Goal: Task Accomplishment & Management: Use online tool/utility

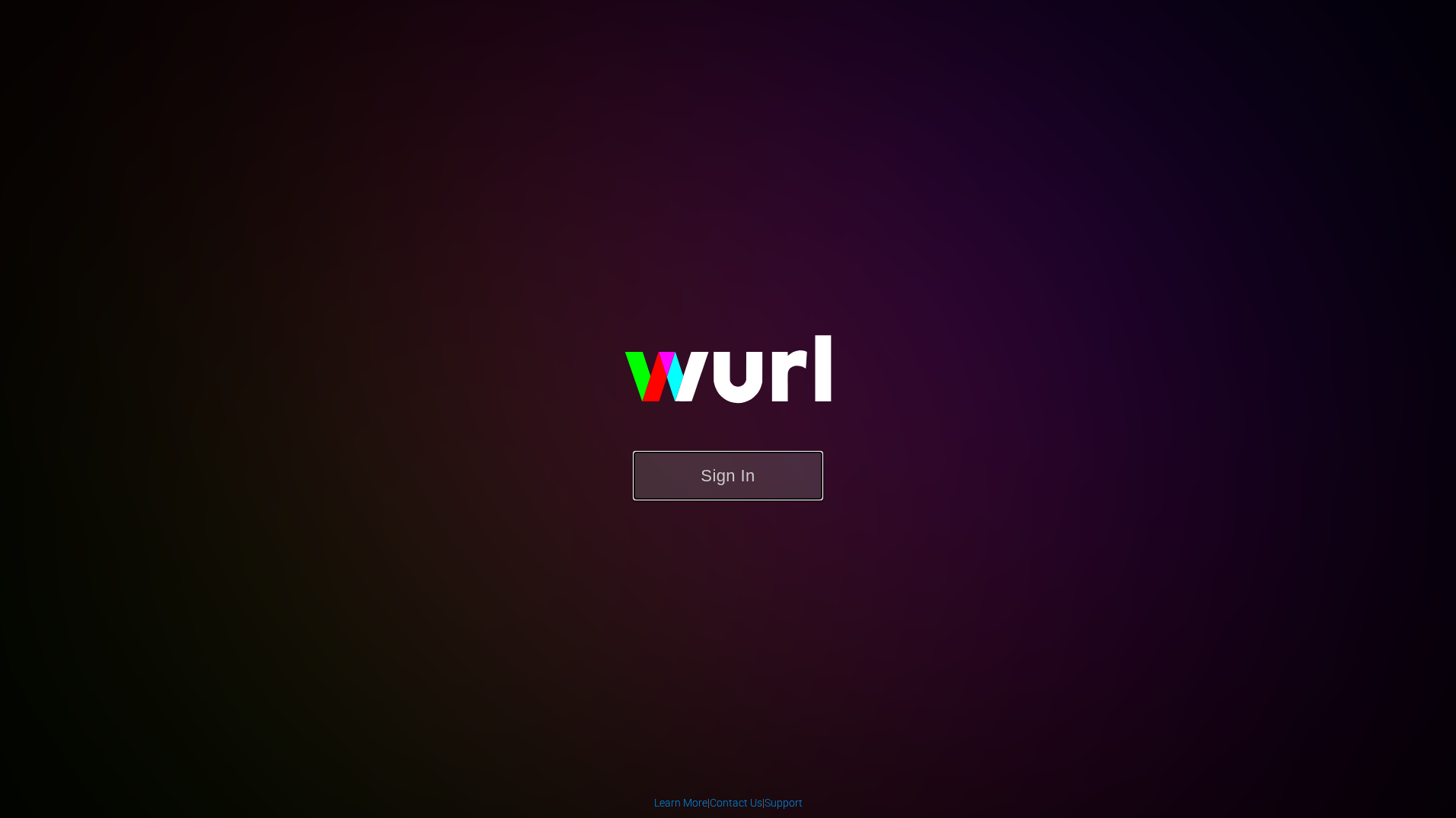
click at [746, 481] on button "Sign In" at bounding box center [728, 475] width 190 height 50
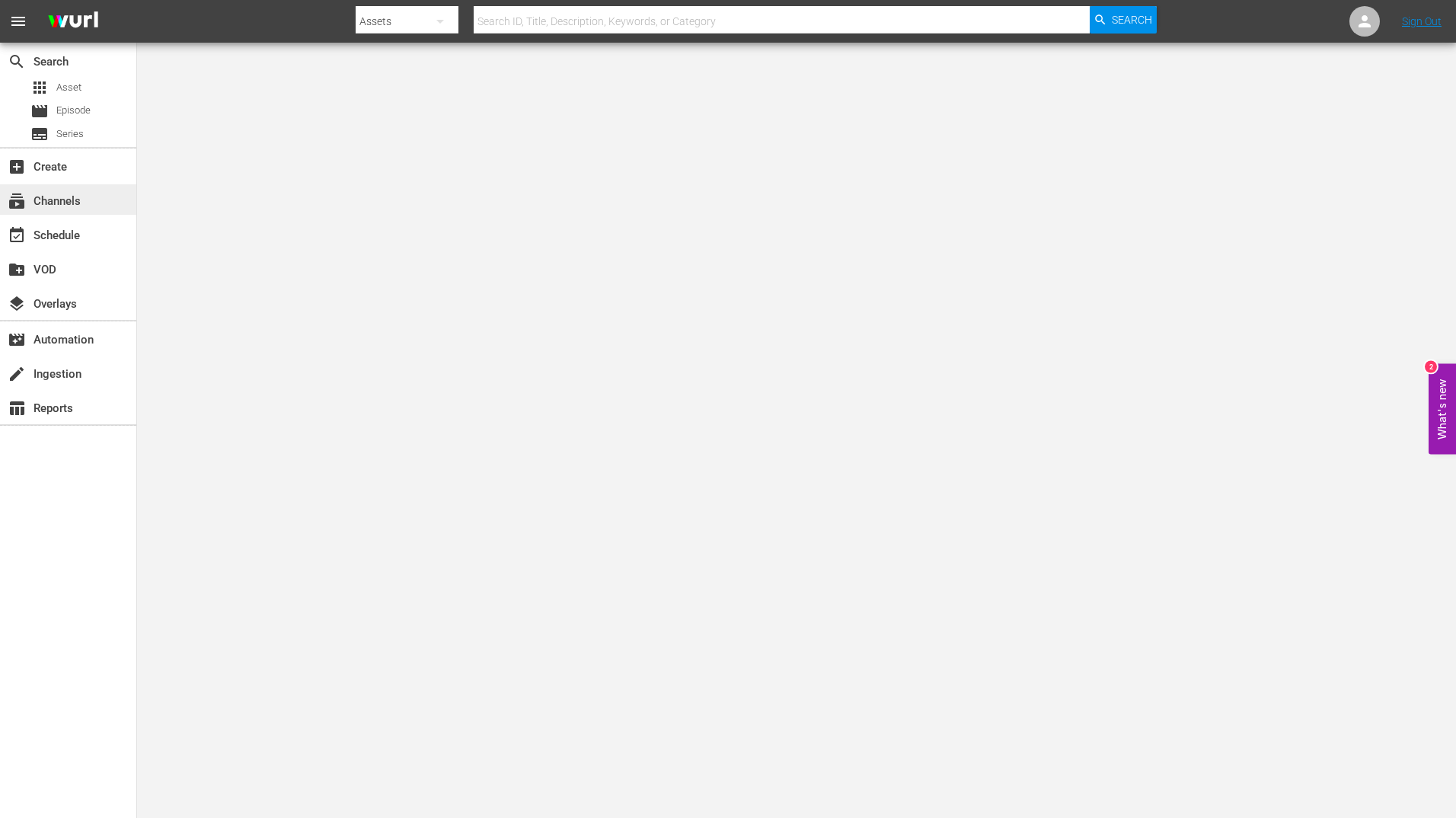
click at [65, 213] on div "subscriptions Channels" at bounding box center [68, 199] width 136 height 30
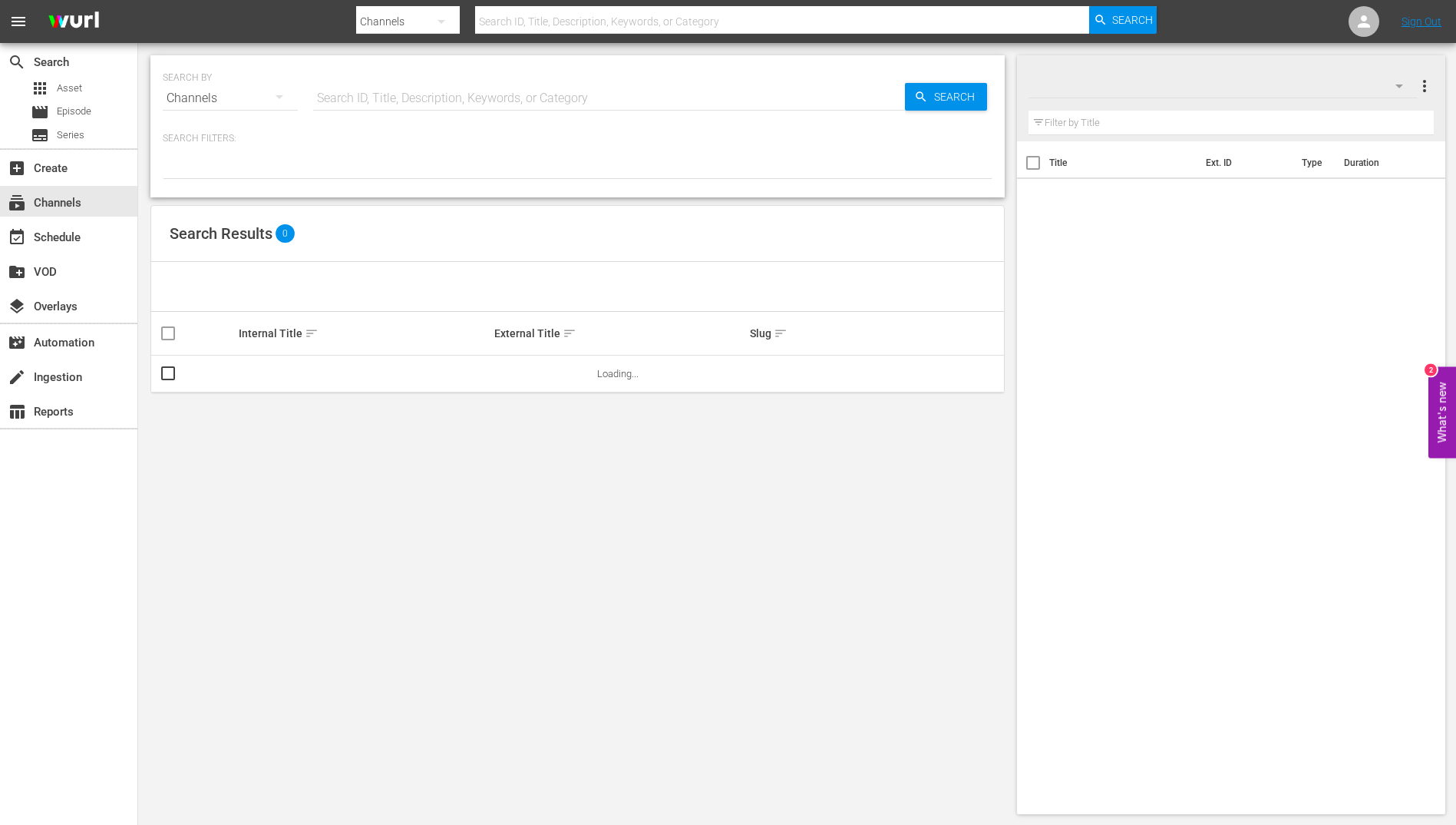
click at [351, 90] on input "text" at bounding box center [609, 98] width 592 height 37
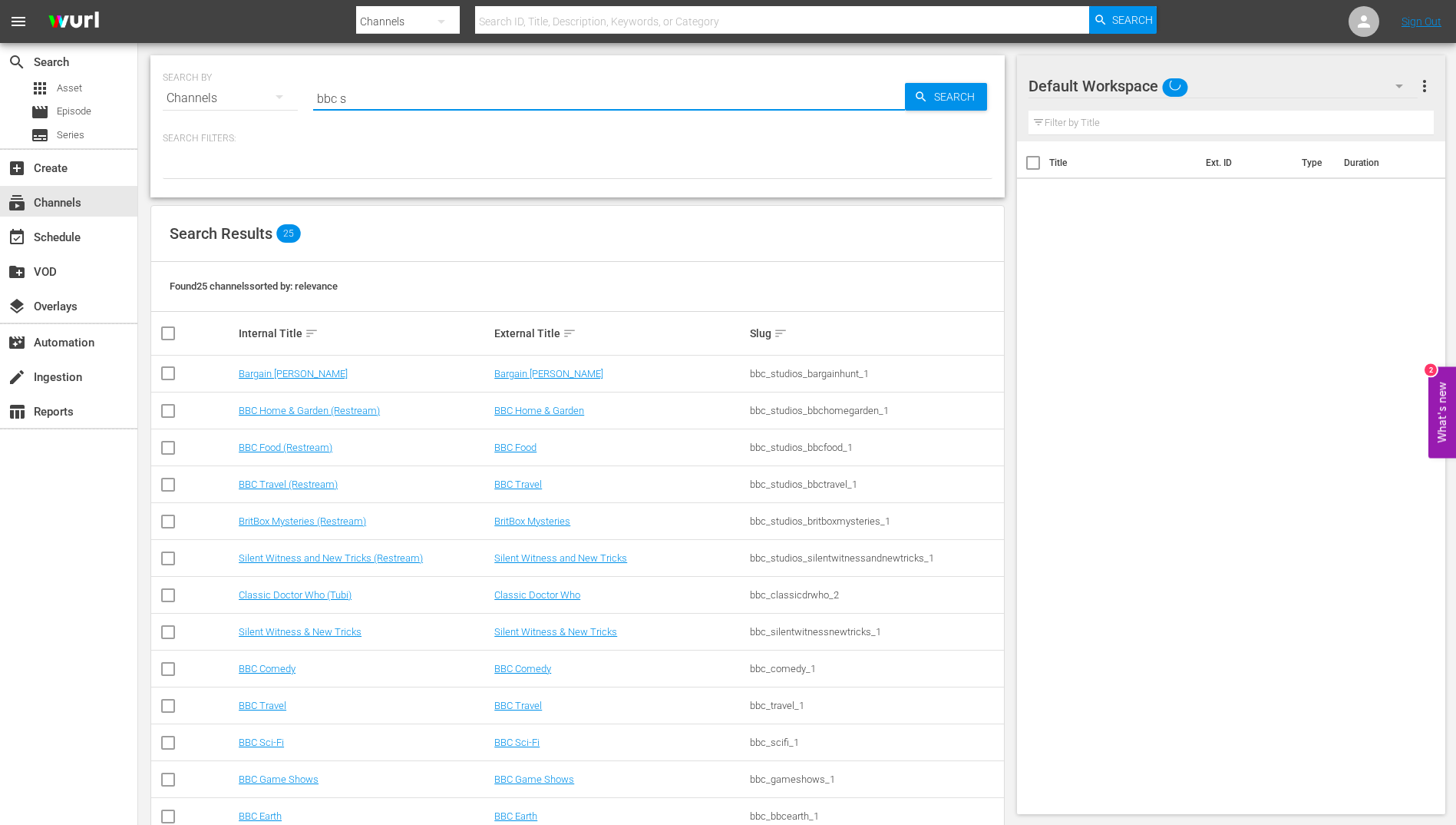
type input "bbc sc"
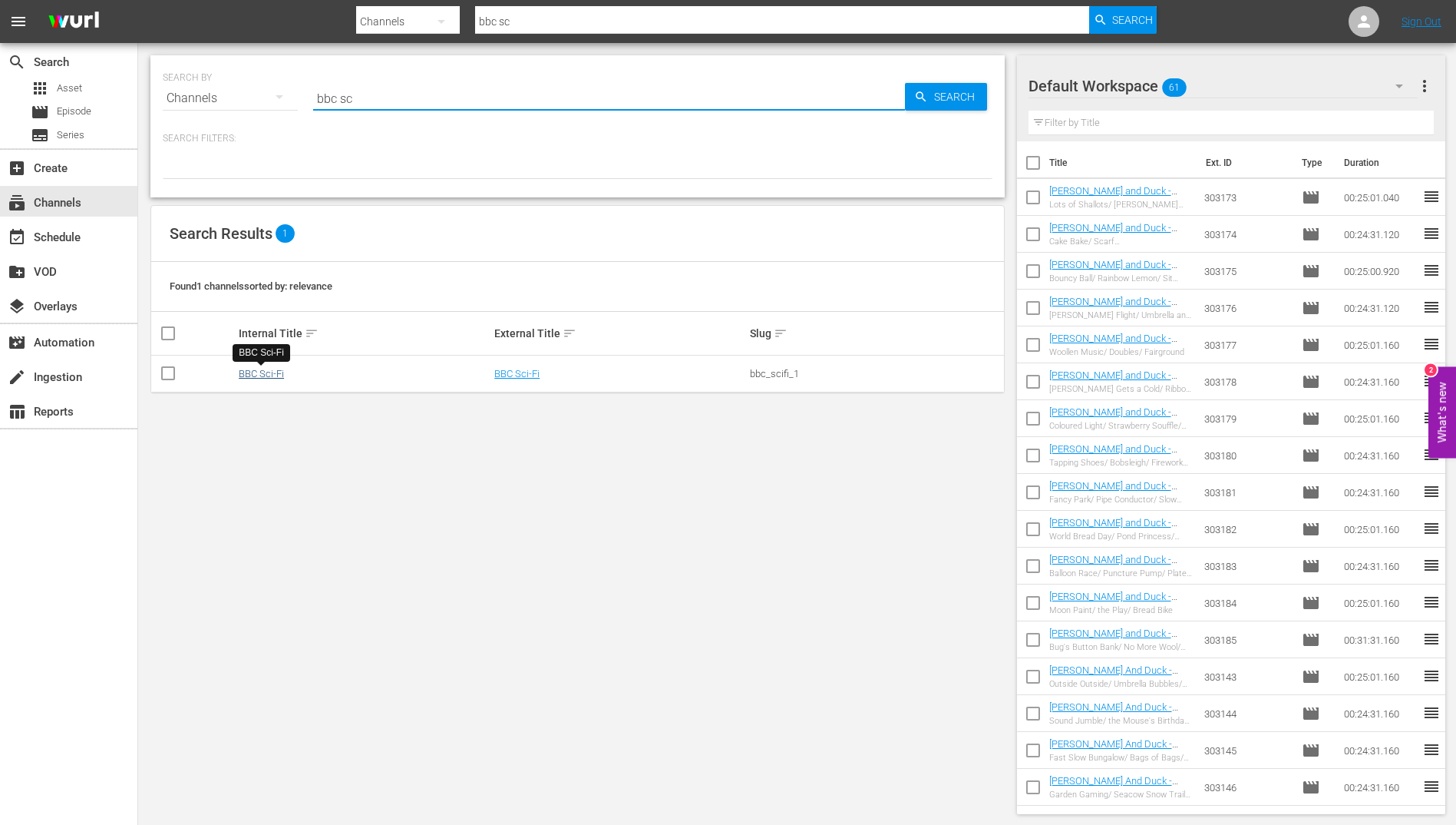
type input "bbc sc"
click at [266, 371] on link "BBC Sci-Fi" at bounding box center [261, 374] width 46 height 12
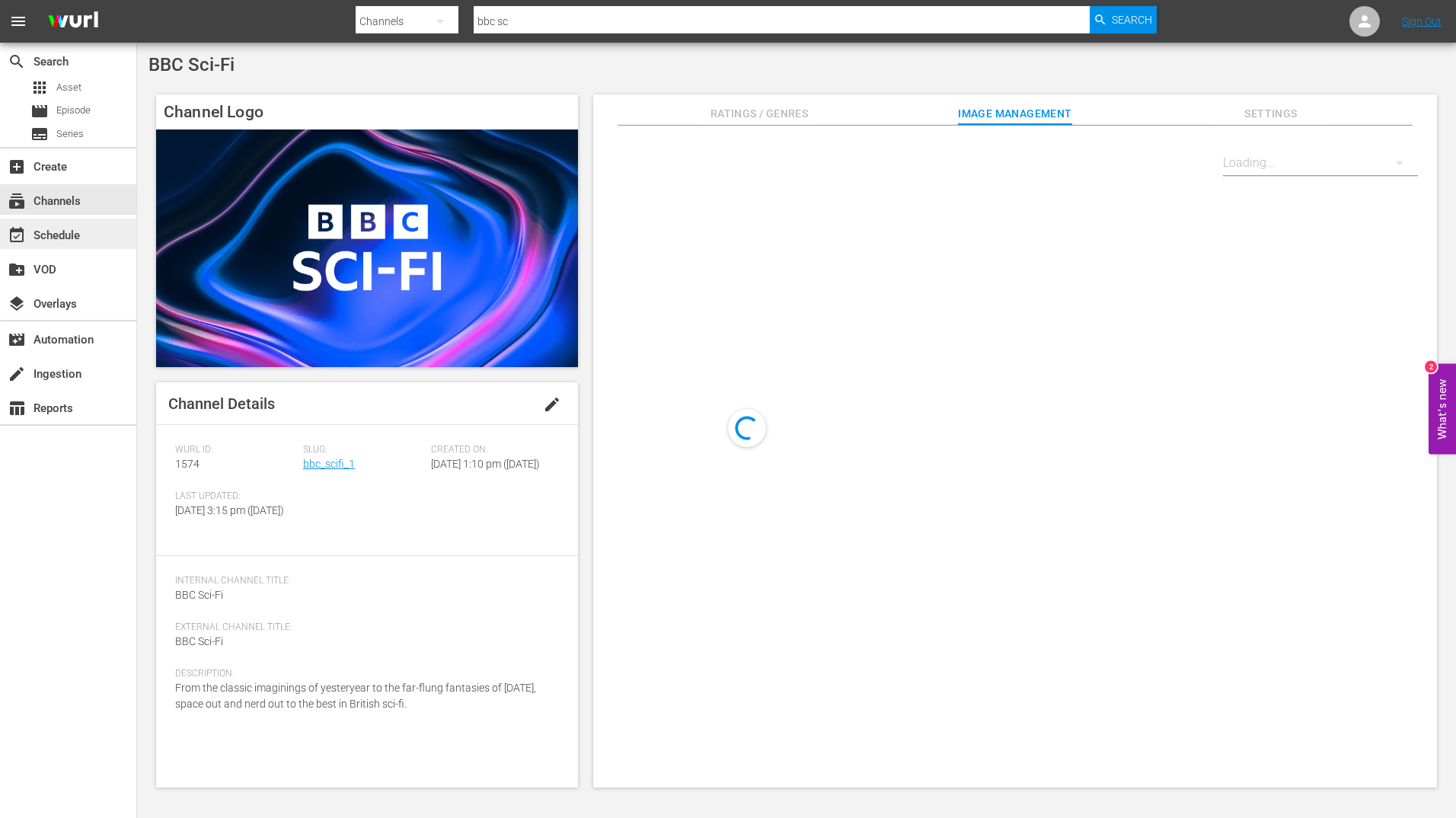
click at [80, 234] on div "event_available Schedule" at bounding box center [43, 233] width 85 height 13
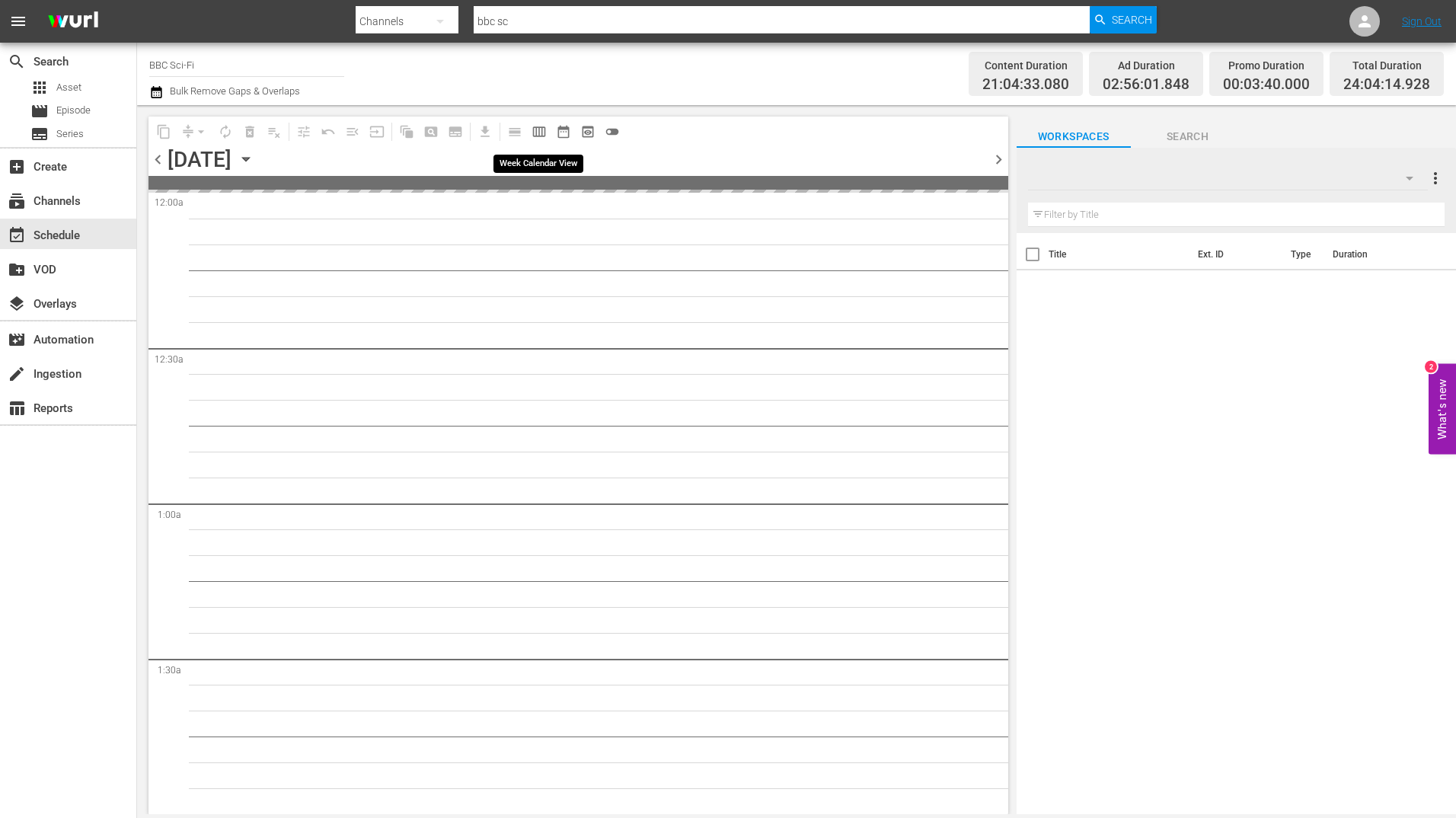
click at [546, 131] on span "calendar_view_week_outlined" at bounding box center [538, 131] width 15 height 15
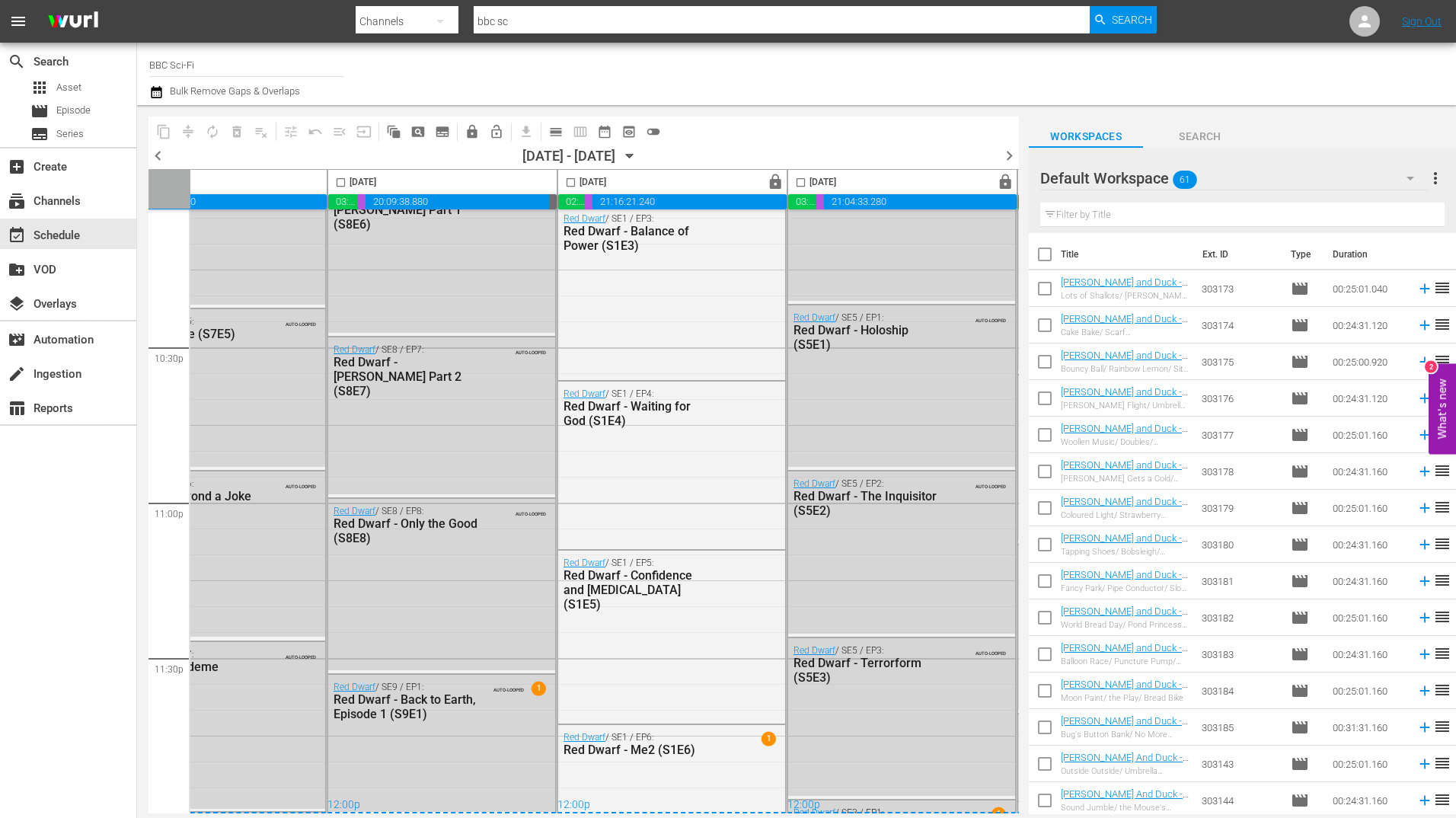
scroll to position [6860, 0]
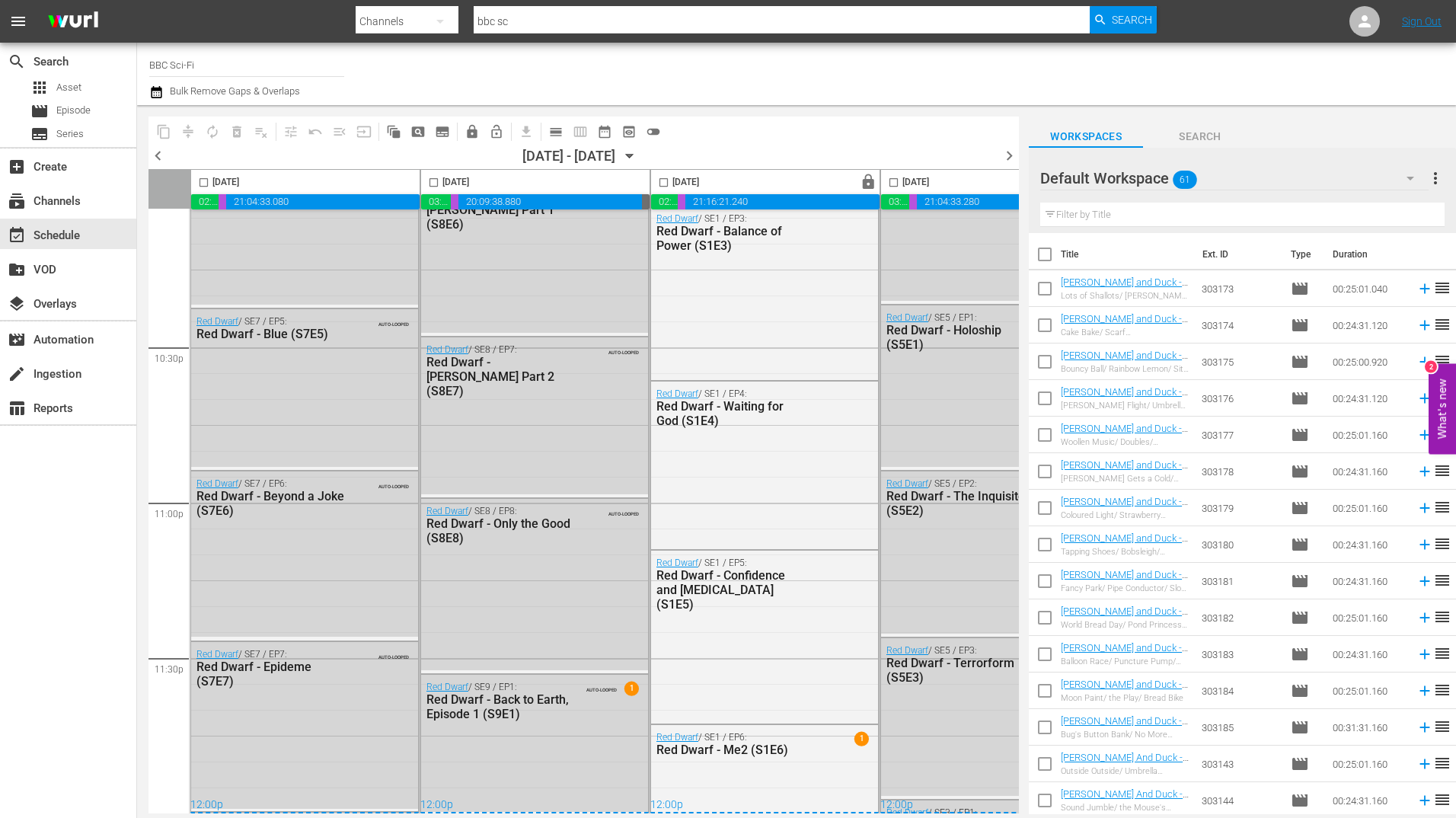
click at [161, 153] on span "chevron_left" at bounding box center [157, 155] width 19 height 19
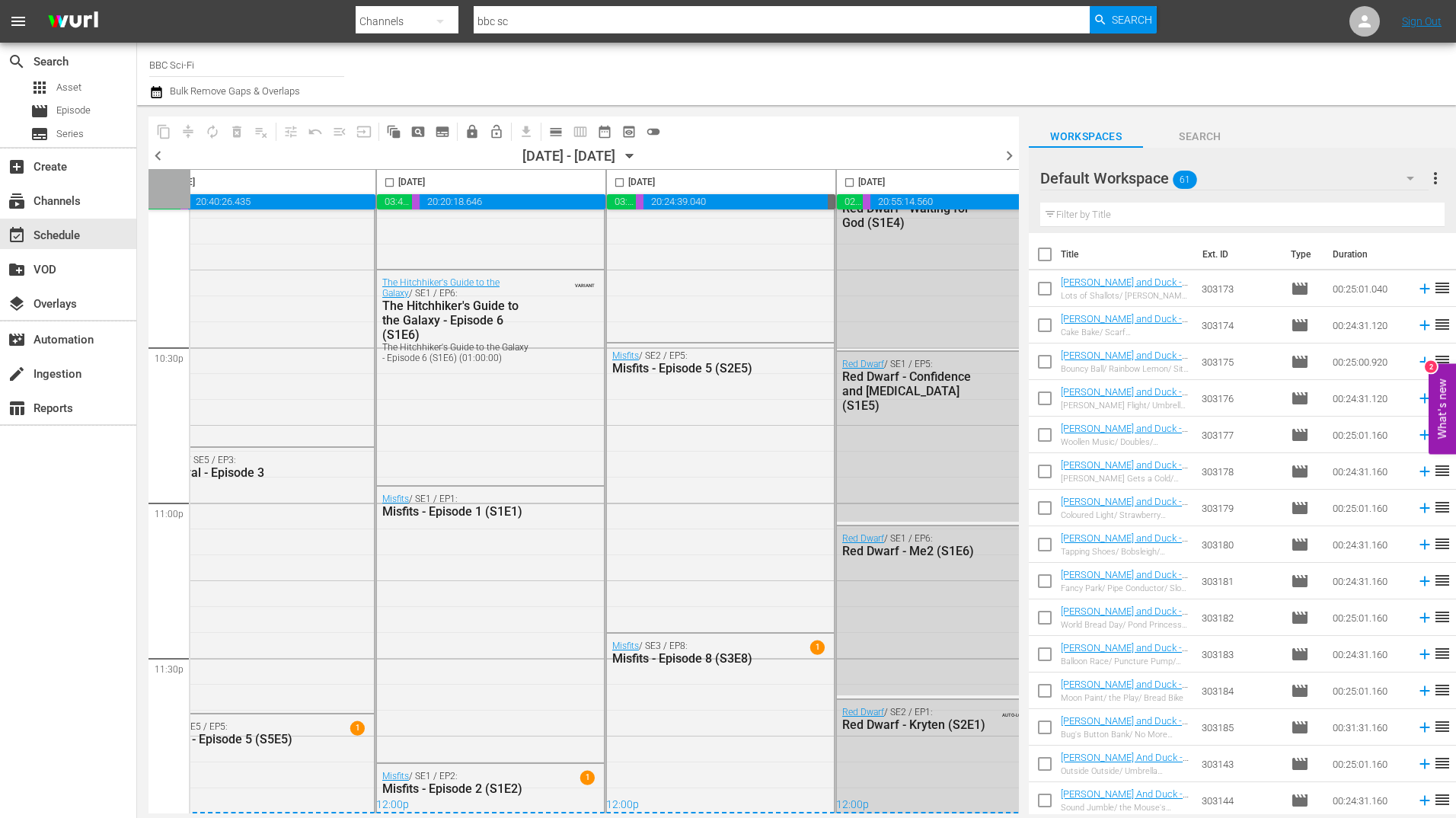
scroll to position [6860, 0]
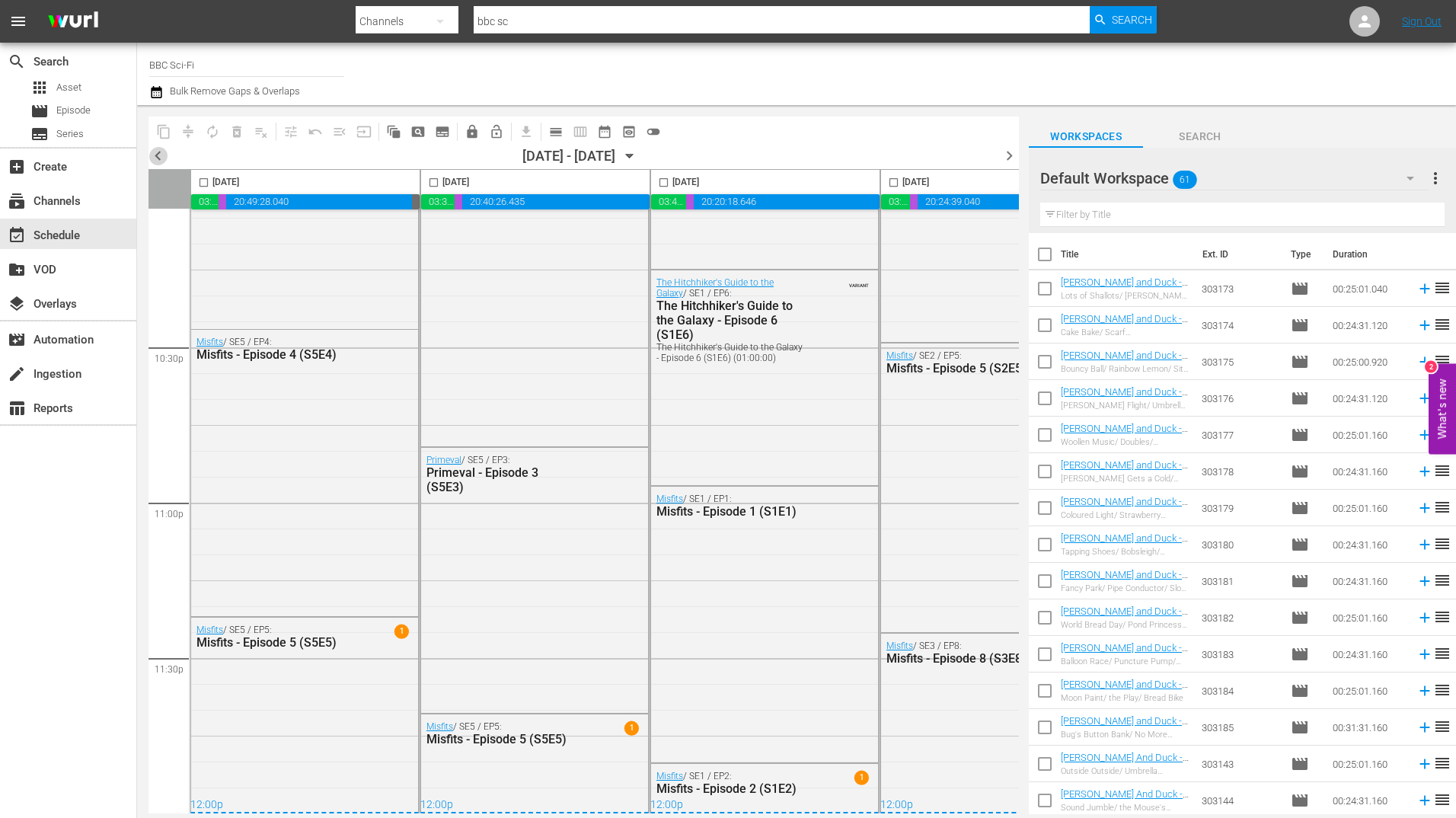
click at [156, 150] on span "chevron_left" at bounding box center [157, 155] width 19 height 19
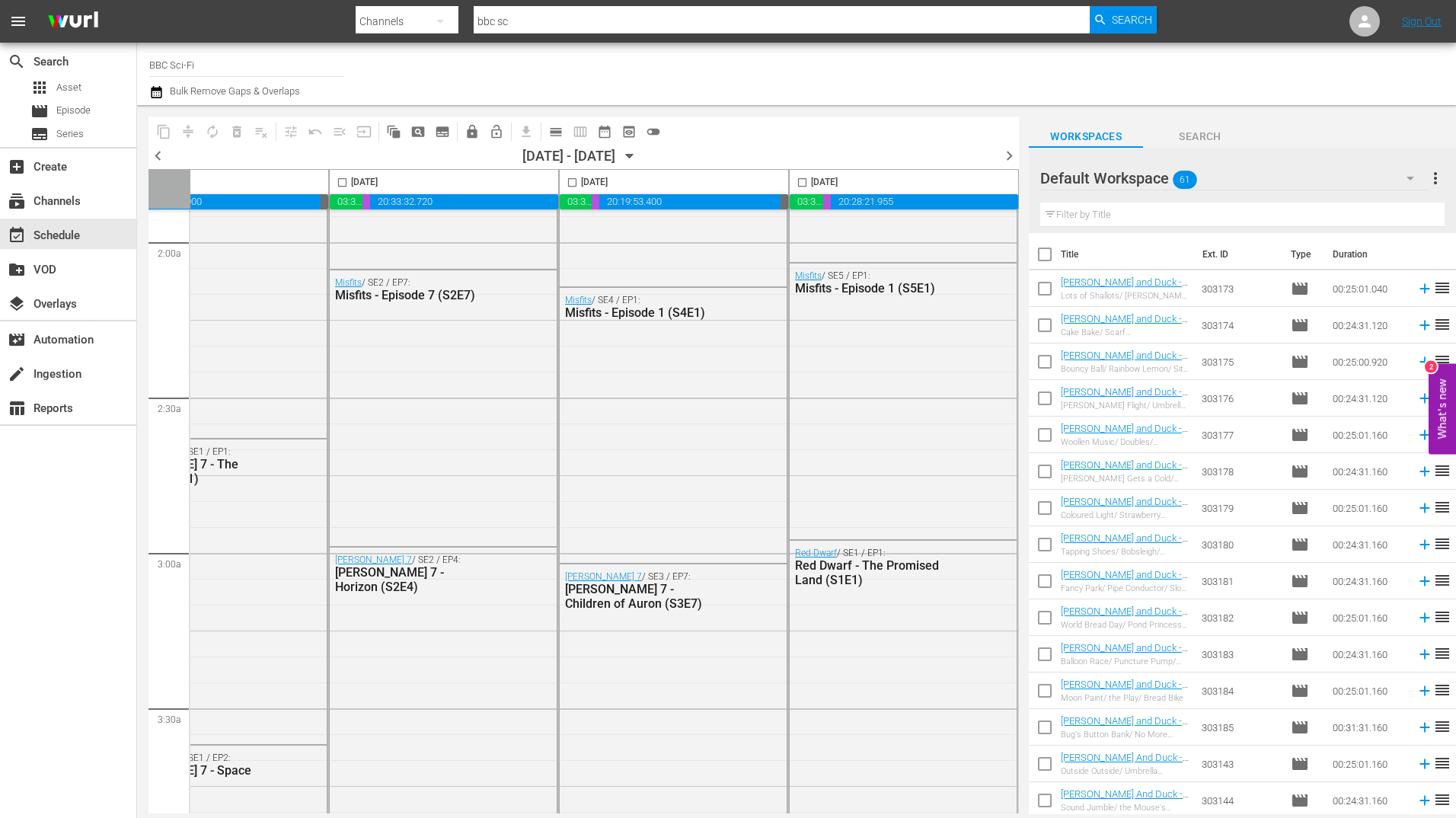
scroll to position [580, 787]
